Goal: Register for event/course

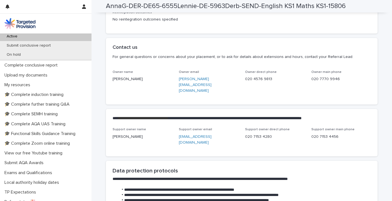
scroll to position [134, 0]
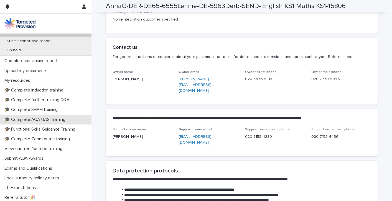
click at [44, 117] on p "🎓 Complete AQA UAS Training" at bounding box center [36, 119] width 68 height 5
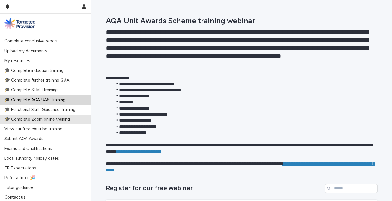
scroll to position [114, 0]
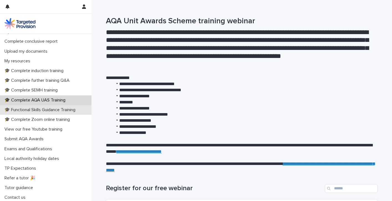
click at [39, 109] on p "🎓 Functional Skills Guidance Training" at bounding box center [41, 109] width 78 height 5
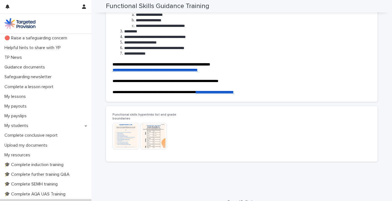
scroll to position [75, 0]
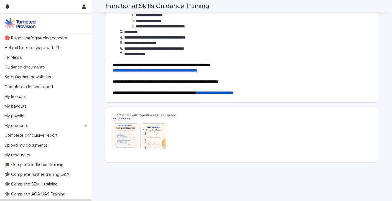
click at [154, 131] on img at bounding box center [153, 136] width 27 height 27
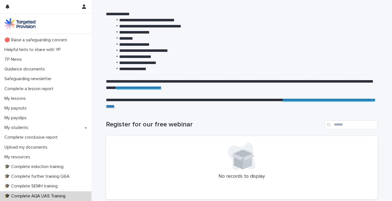
scroll to position [62, 0]
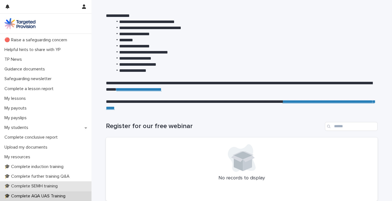
click at [42, 186] on p "🎓 Complete SEMH training" at bounding box center [32, 185] width 60 height 5
